Goal: Task Accomplishment & Management: Complete application form

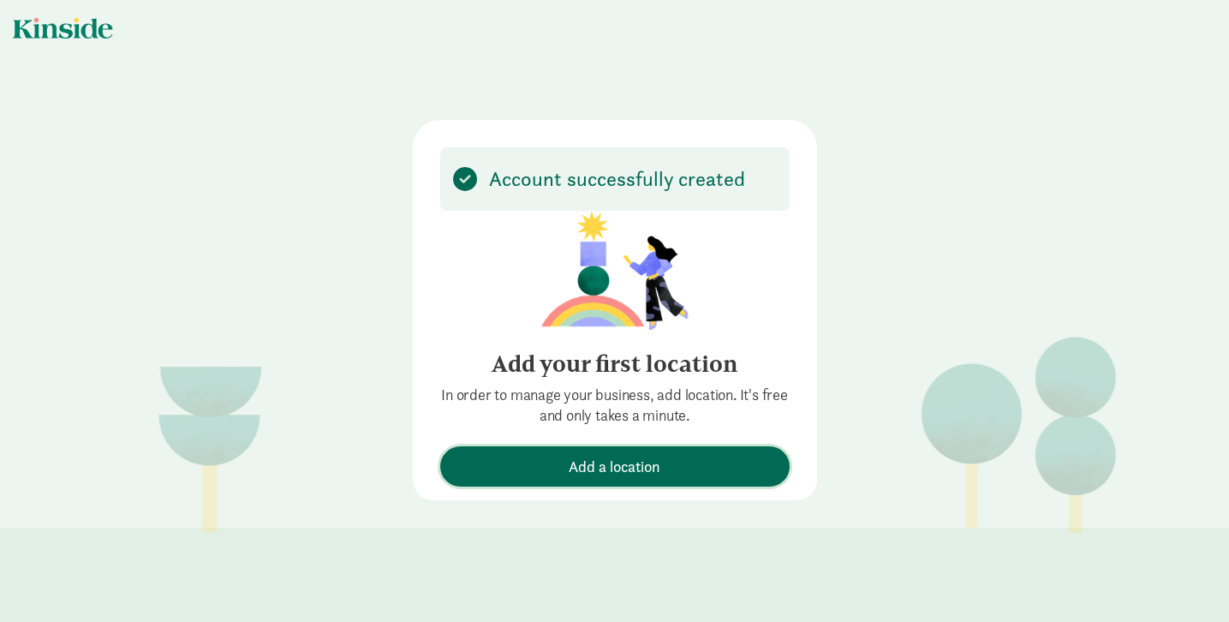
click at [541, 477] on span "Add a location" at bounding box center [615, 466] width 332 height 23
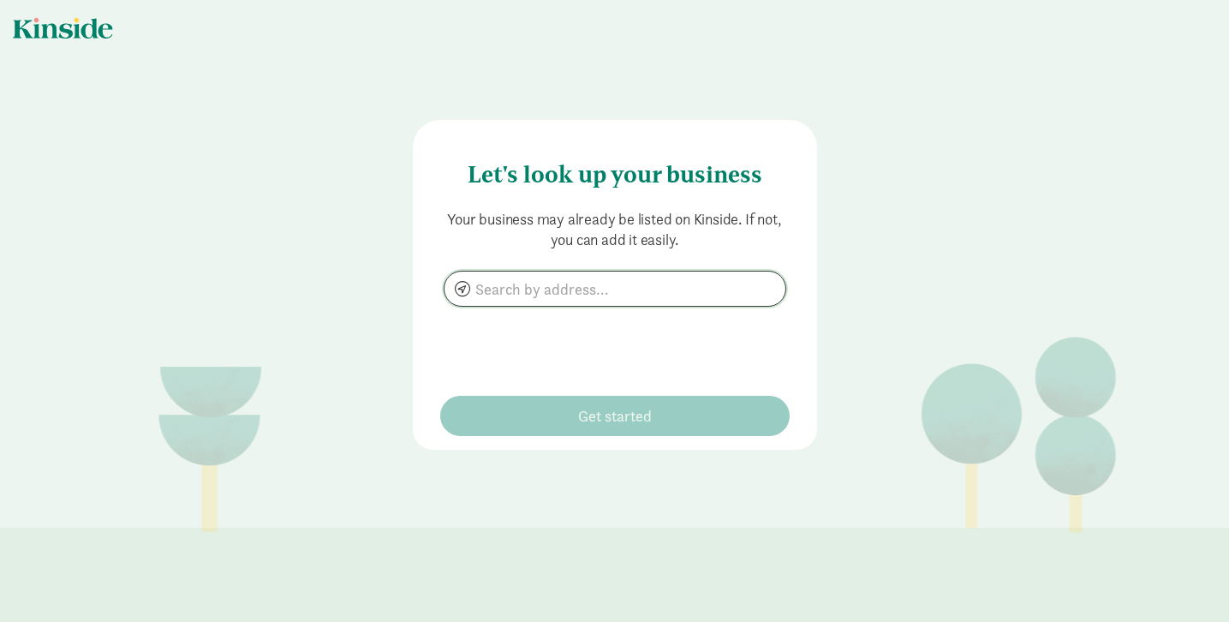
click at [504, 292] on input at bounding box center [614, 288] width 341 height 34
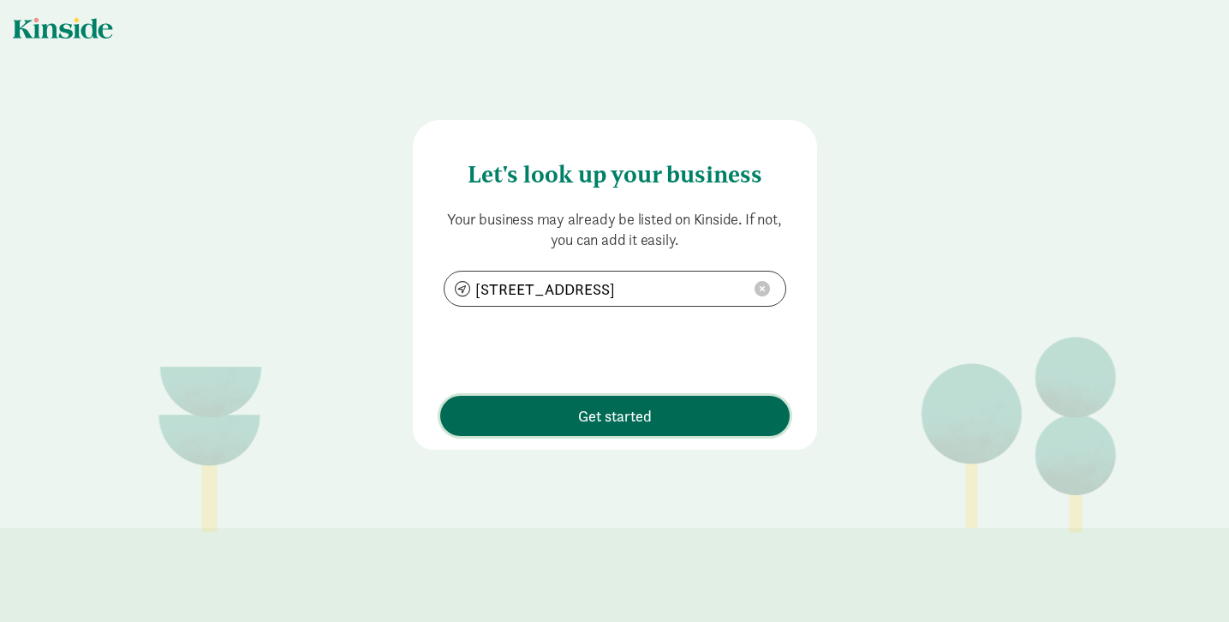
click at [545, 398] on button "Get started" at bounding box center [614, 416] width 349 height 40
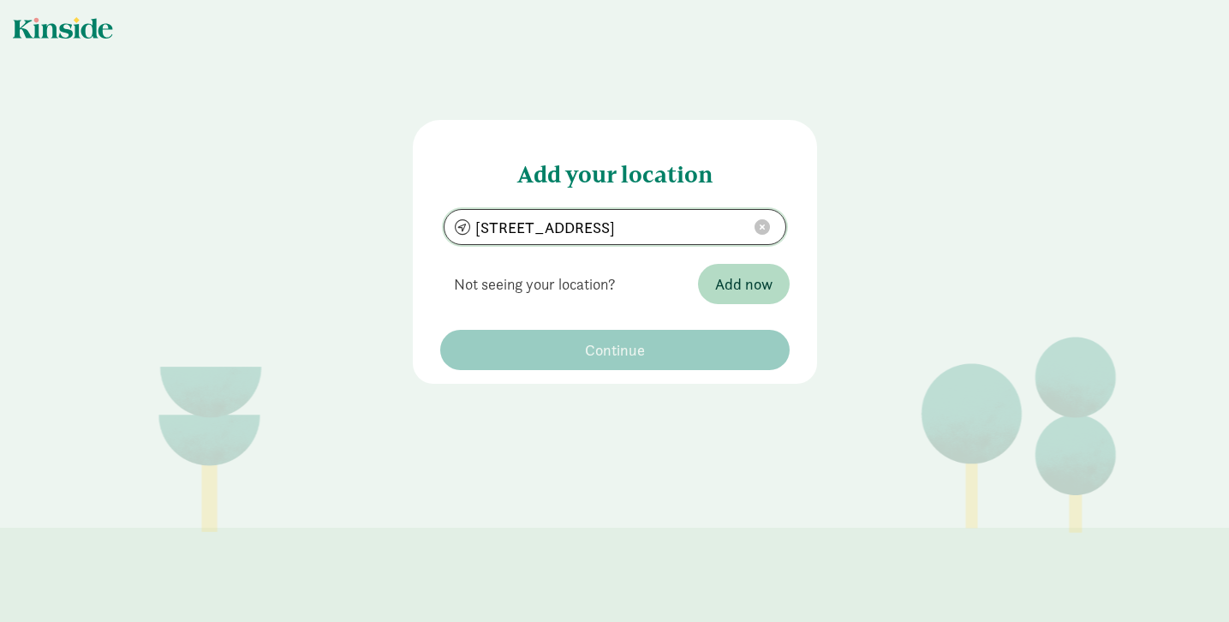
click at [731, 230] on input "[STREET_ADDRESS]" at bounding box center [614, 227] width 341 height 34
type input "[STREET_ADDRESS]"
click at [679, 371] on div "Add your location [STREET_ADDRESS] Not seeing your location? Add now No results…" at bounding box center [615, 252] width 404 height 264
click at [736, 272] on span "Add now" at bounding box center [743, 283] width 57 height 23
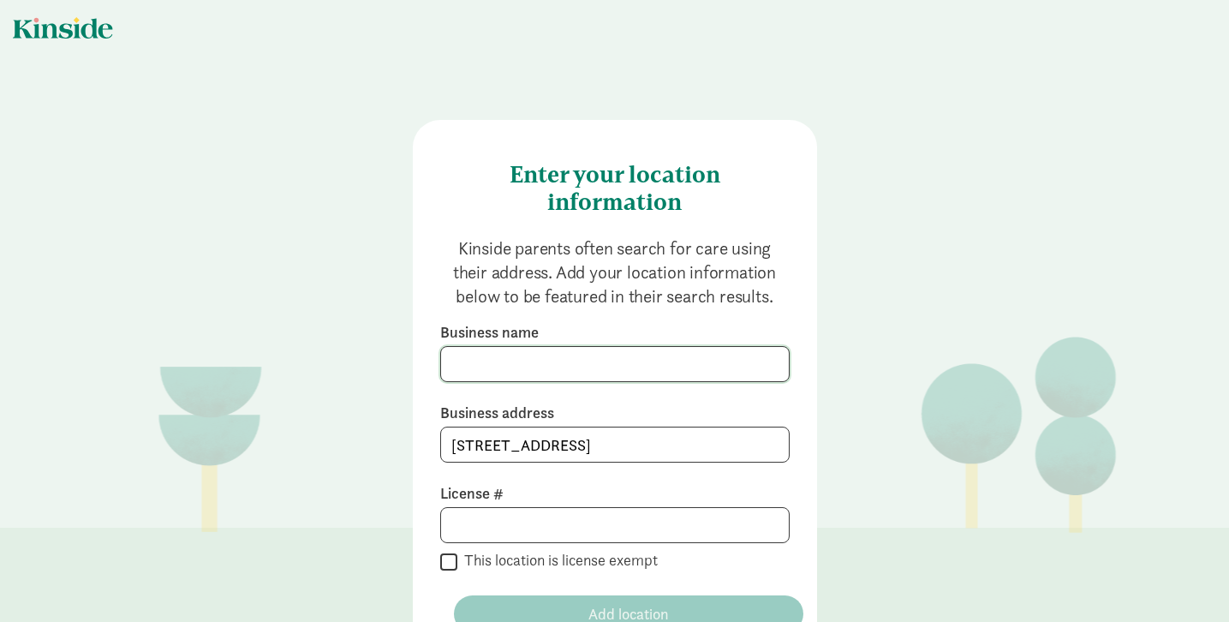
click at [689, 362] on input at bounding box center [615, 364] width 348 height 34
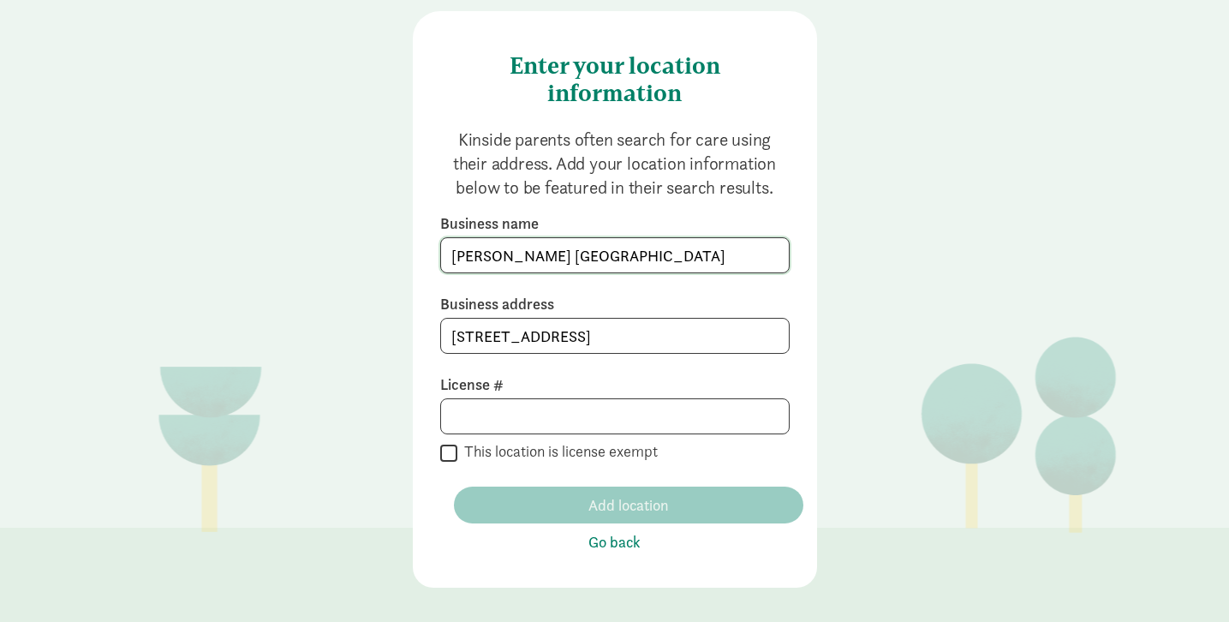
type input "[PERSON_NAME] [GEOGRAPHIC_DATA]"
click at [611, 408] on input at bounding box center [615, 416] width 348 height 34
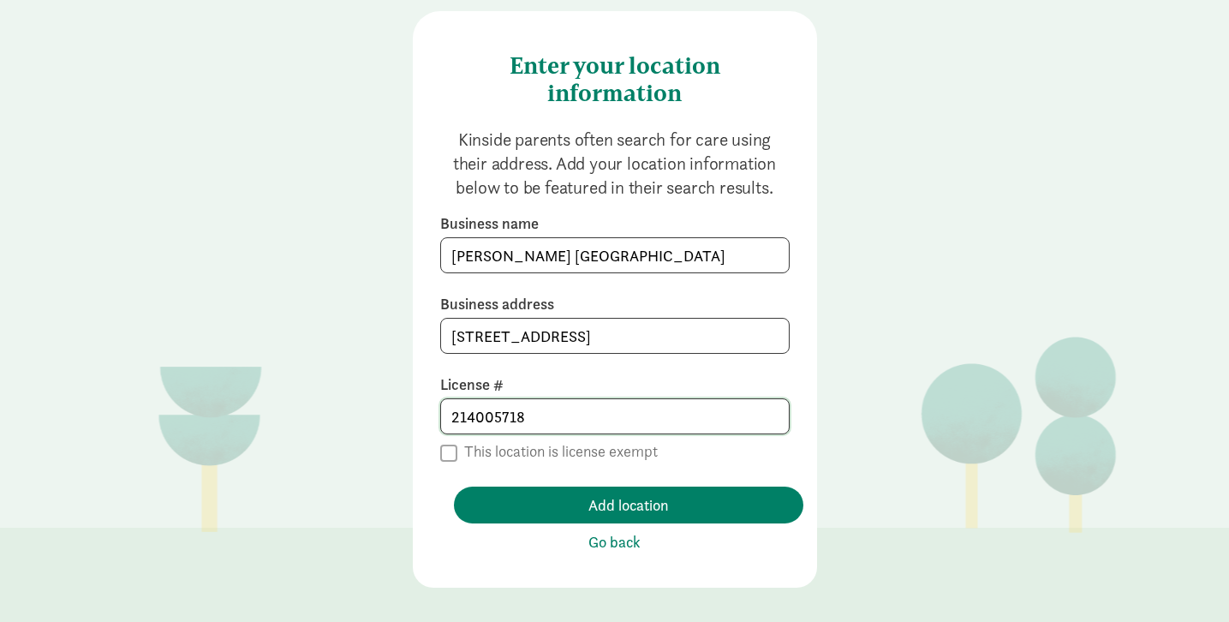
type input "214005718"
click at [524, 470] on div "Kinside parents often search for care using their address. Add your location in…" at bounding box center [614, 341] width 349 height 426
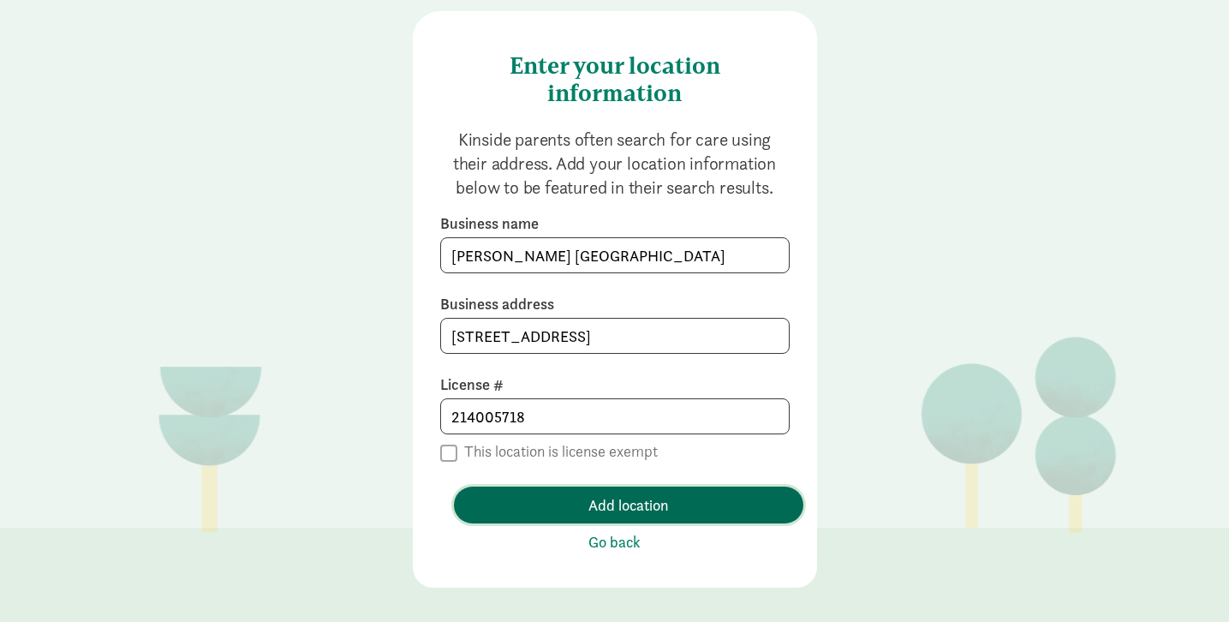
click at [522, 500] on span "Add location" at bounding box center [629, 504] width 322 height 23
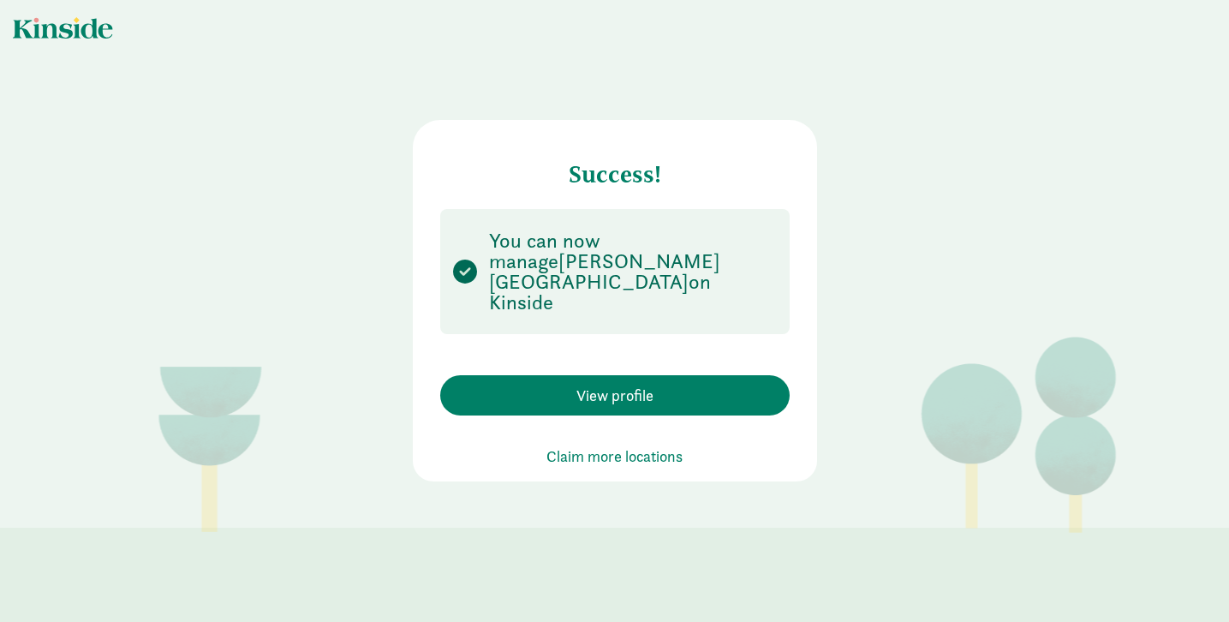
scroll to position [0, 0]
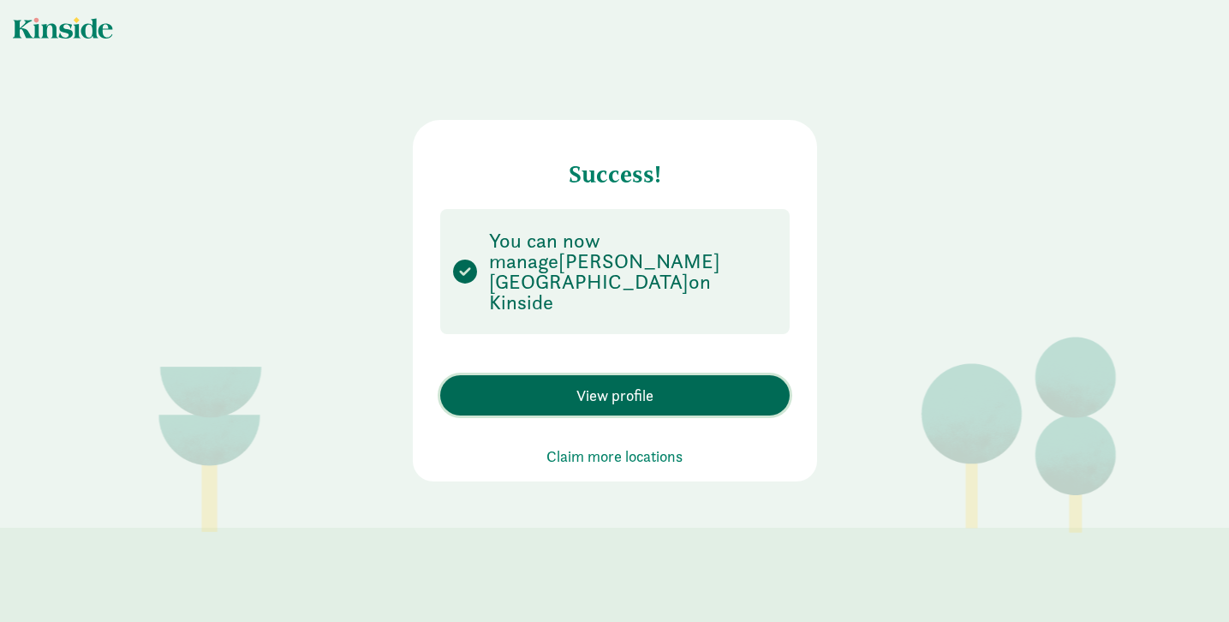
click at [505, 385] on span "View profile" at bounding box center [615, 395] width 332 height 23
